Goal: Find specific page/section

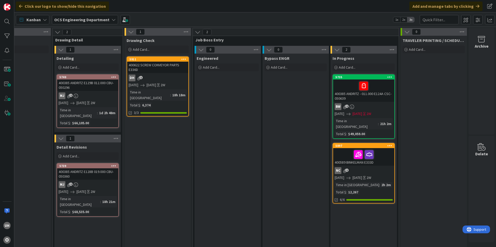
scroll to position [0, 451]
click at [170, 78] on div "DH 1" at bounding box center [157, 78] width 61 height 7
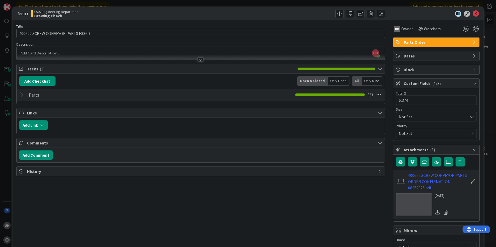
click at [22, 100] on div "Parts Checklist Name 5 / 64 Parts 3 / 3" at bounding box center [201, 95] width 368 height 12
click at [22, 95] on div at bounding box center [22, 94] width 7 height 9
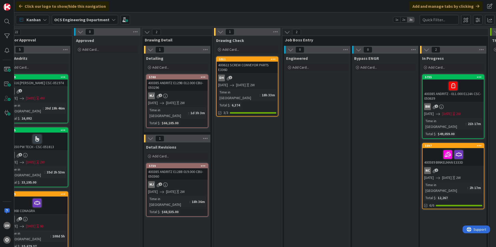
scroll to position [0, 451]
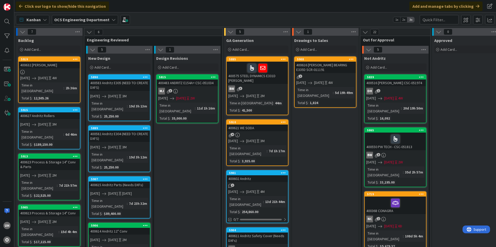
scroll to position [0, 451]
